Goal: Find contact information: Find contact information

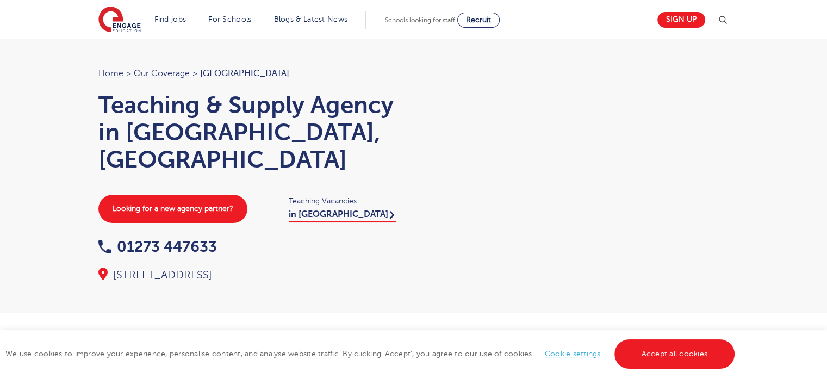
drag, startPoint x: 0, startPoint y: 0, endPoint x: 833, endPoint y: 41, distance: 834.2
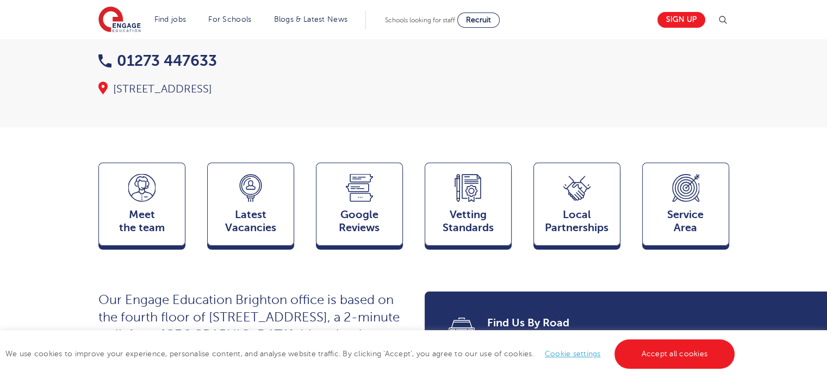
scroll to position [202, 0]
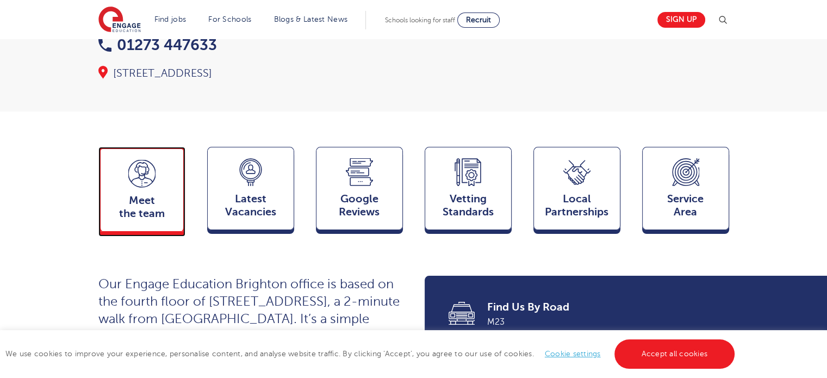
click at [145, 160] on icon at bounding box center [141, 174] width 27 height 28
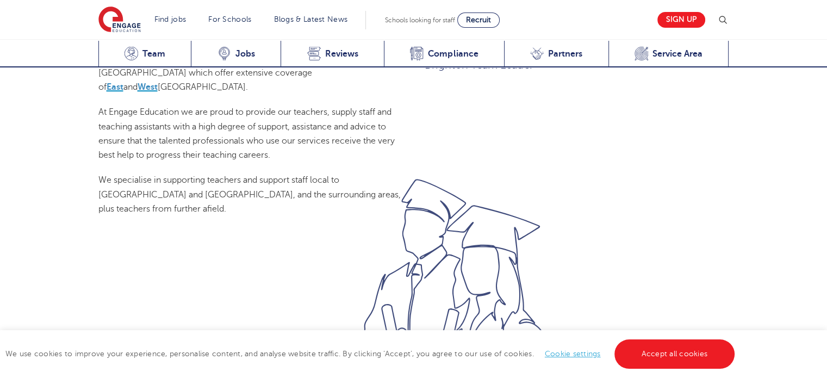
scroll to position [1099, 0]
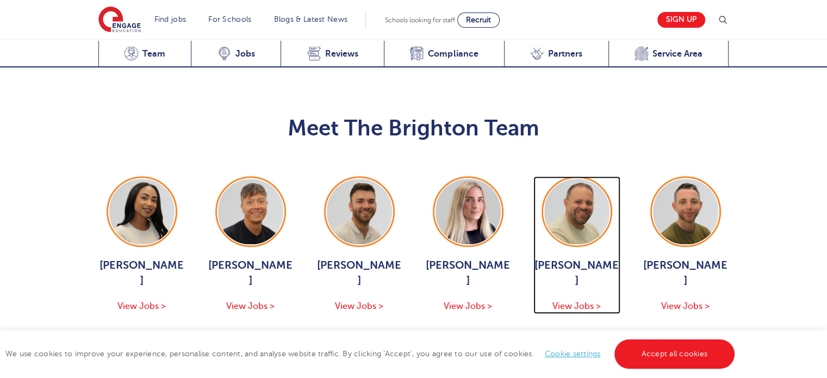
click at [570, 258] on span "[PERSON_NAME]" at bounding box center [577, 273] width 87 height 30
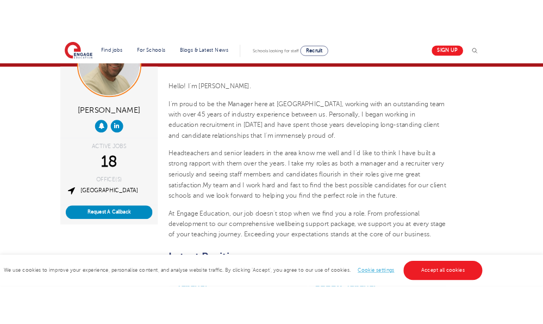
scroll to position [82, 0]
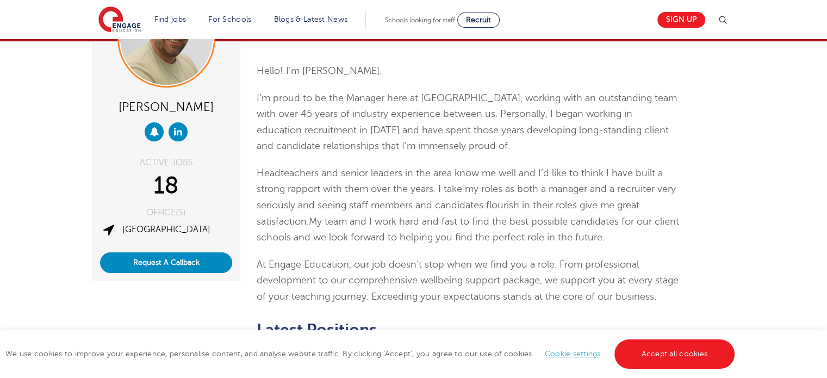
drag, startPoint x: 0, startPoint y: 0, endPoint x: 832, endPoint y: 63, distance: 834.5
